Goal: Find specific page/section: Find specific page/section

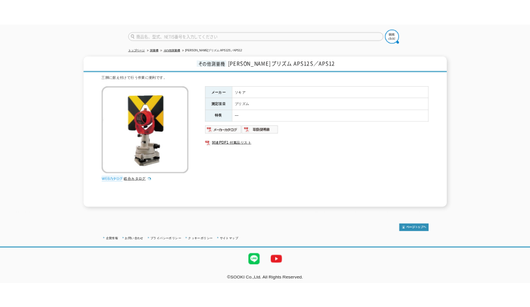
scroll to position [152, 0]
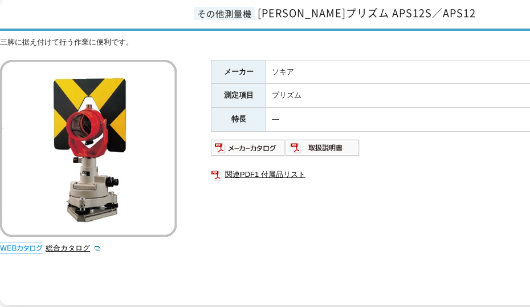
click at [302, 213] on div "メーカー ソキア 測定項目 プリズム 特長 ― 関連PDF1 付属品リスト" at bounding box center [439, 182] width 456 height 245
click at [251, 170] on link "関連PDF1 付属品リスト" at bounding box center [439, 174] width 456 height 15
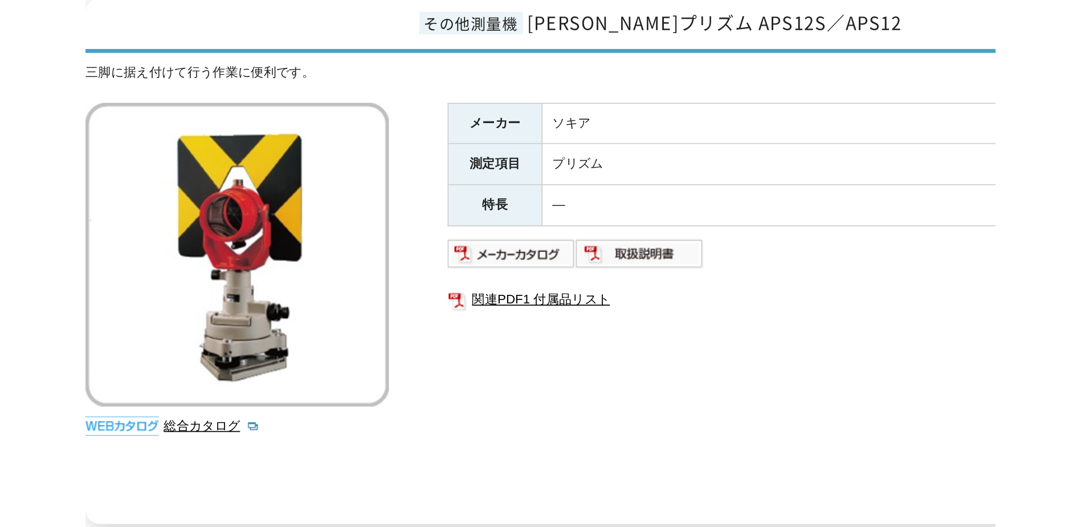
scroll to position [86, 0]
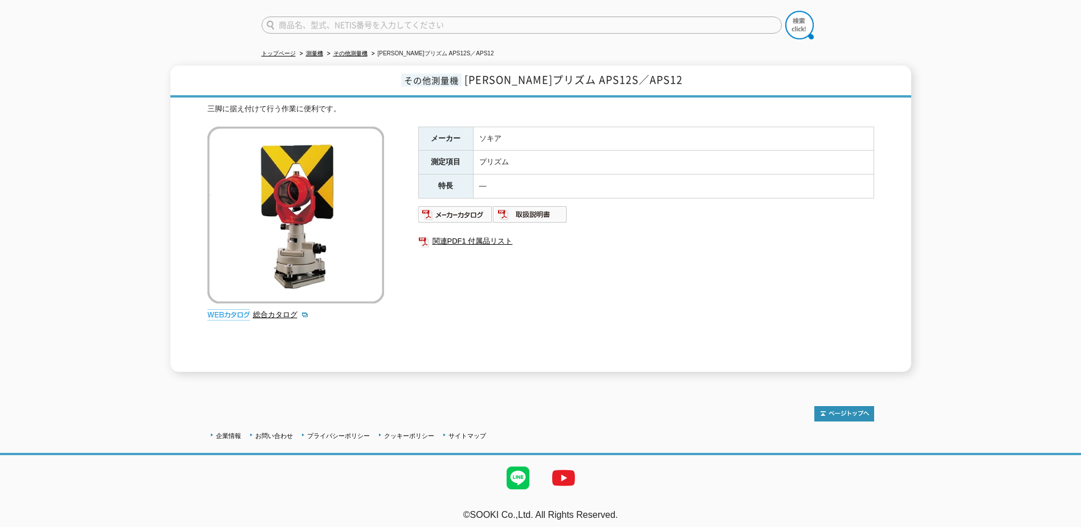
click at [420, 21] on input "text" at bounding box center [522, 25] width 520 height 17
type input "あ"
type input "GRX3"
click at [530, 11] on button at bounding box center [799, 25] width 29 height 29
